Goal: Task Accomplishment & Management: Use online tool/utility

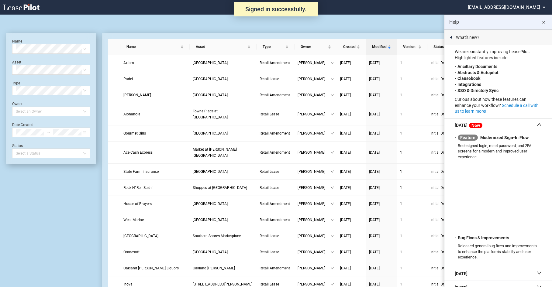
click at [546, 20] on md-icon "close" at bounding box center [543, 22] width 7 height 7
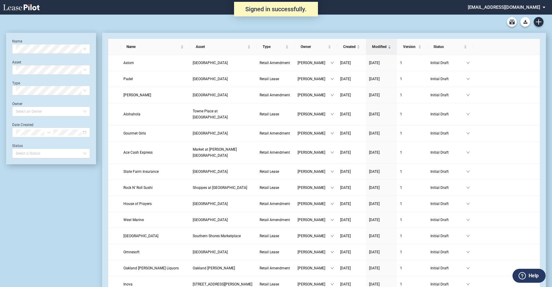
click at [508, 8] on md-select "nschechter@kleinenterprises.com Change Password 2-Factor Authentication Form Ma…" at bounding box center [509, 7] width 83 height 14
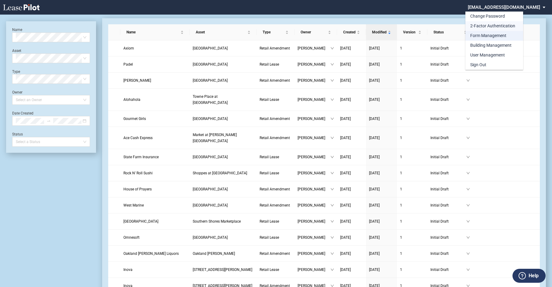
drag, startPoint x: 491, startPoint y: 28, endPoint x: 489, endPoint y: 38, distance: 10.2
click at [489, 38] on md-content "Change Password 2-Factor Authentication Form Management Building Management Use…" at bounding box center [495, 41] width 58 height 58
click at [489, 38] on div "Form Management" at bounding box center [489, 36] width 36 height 6
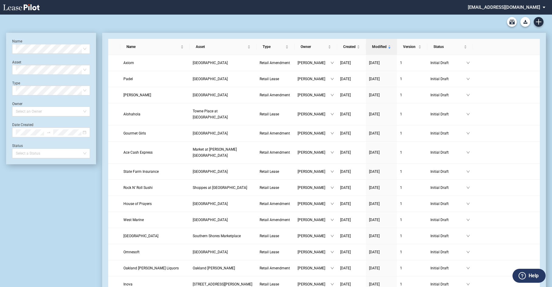
scroll to position [15, 0]
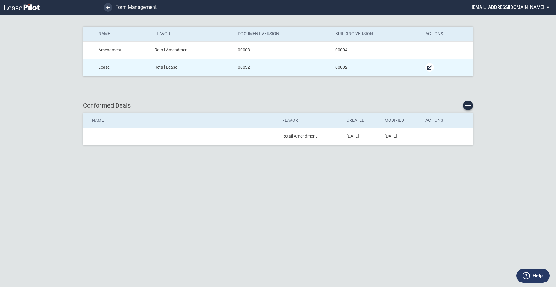
click at [431, 69] on md-icon "Manage Form" at bounding box center [429, 67] width 7 height 7
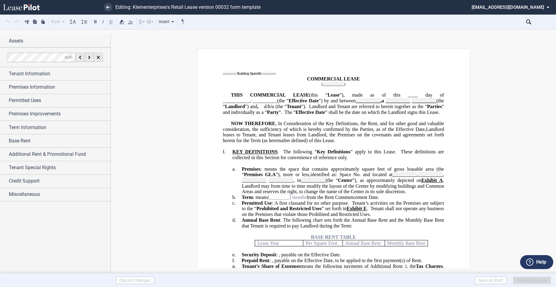
click at [381, 144] on p "NOW THEREFORE , In Consideration of the Key Definitions, the Rent, and for othe…" at bounding box center [333, 132] width 221 height 23
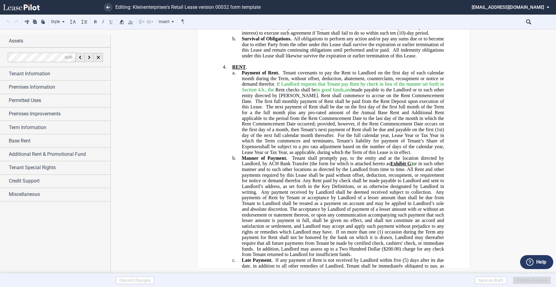
scroll to position [1357, 0]
